Goal: Navigation & Orientation: Find specific page/section

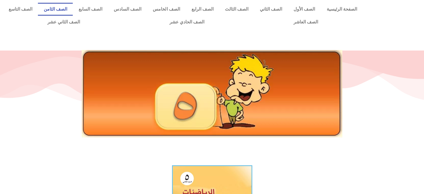
click at [73, 14] on link "الصف الثامن" at bounding box center [55, 9] width 35 height 13
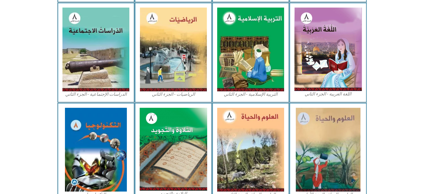
scroll to position [253, 0]
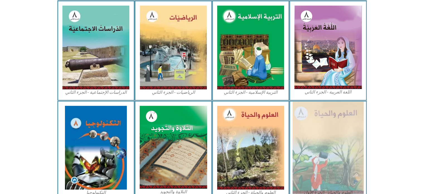
click at [332, 157] on img at bounding box center [327, 147] width 71 height 92
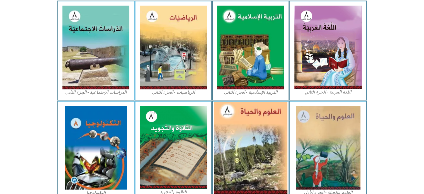
click at [256, 142] on img at bounding box center [251, 147] width 74 height 92
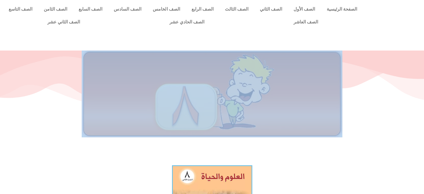
click at [256, 142] on div at bounding box center [212, 106] width 424 height 78
click at [108, 8] on link "الصف السابع" at bounding box center [90, 9] width 35 height 13
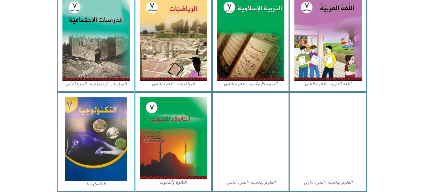
scroll to position [303, 0]
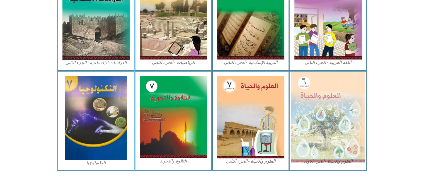
click at [333, 135] on img at bounding box center [328, 117] width 74 height 90
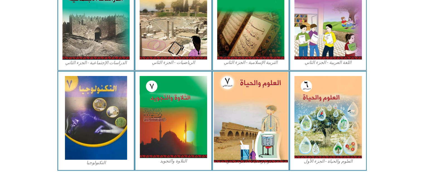
click at [237, 123] on img at bounding box center [250, 117] width 74 height 90
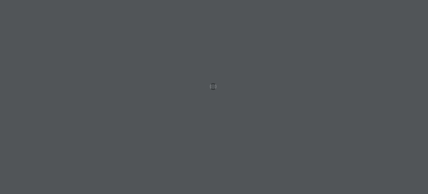
drag, startPoint x: 259, startPoint y: 31, endPoint x: 405, endPoint y: 147, distance: 186.9
click at [405, 147] on div at bounding box center [214, 97] width 428 height 194
